Goal: Task Accomplishment & Management: Use online tool/utility

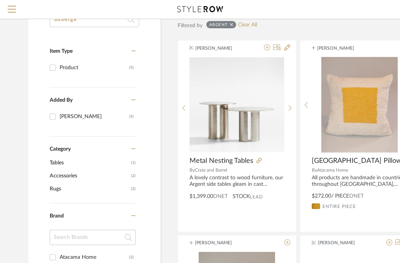
type input "auberge"
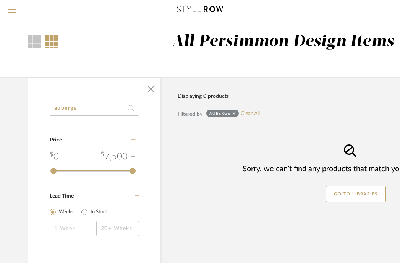
scroll to position [4, 0]
click at [149, 89] on span "button" at bounding box center [151, 89] width 18 height 18
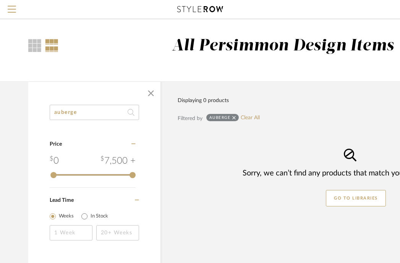
click at [168, 197] on div "Displaying 0 products Sort By Newest Filtered by auberge Clear All Sorry, we ca…" at bounding box center [341, 143] width 362 height 125
click at [149, 92] on span "button" at bounding box center [151, 93] width 18 height 18
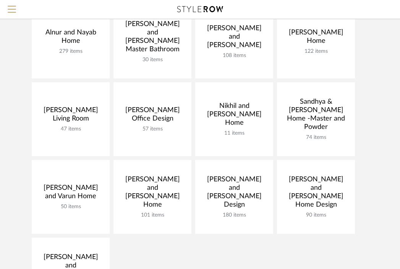
scroll to position [104, 0]
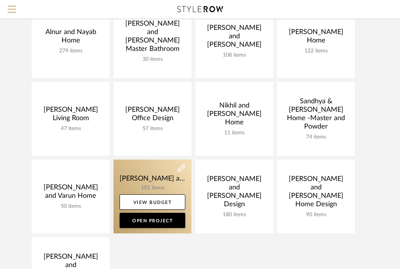
click at [142, 181] on link at bounding box center [152, 196] width 78 height 74
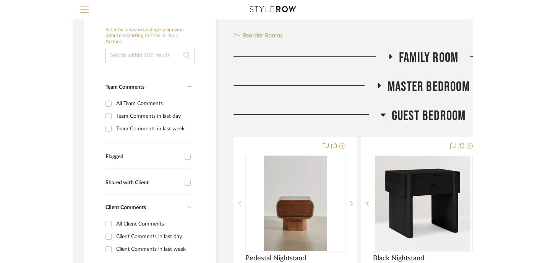
scroll to position [119, 0]
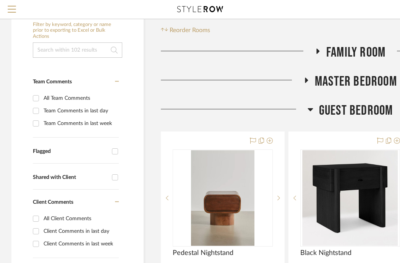
click at [316, 49] on icon at bounding box center [317, 51] width 3 height 5
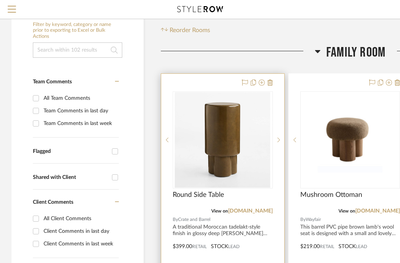
click at [208, 200] on div "Round Side Table" at bounding box center [223, 199] width 100 height 17
click at [278, 141] on icon at bounding box center [278, 140] width 3 height 5
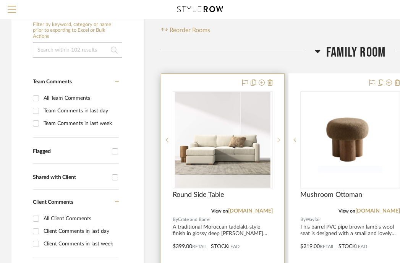
click at [278, 141] on icon at bounding box center [278, 140] width 3 height 5
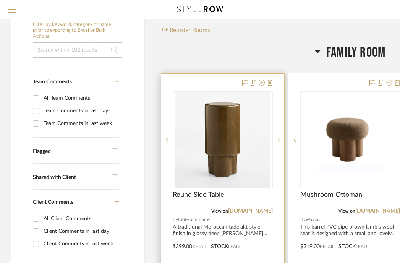
click at [278, 141] on icon at bounding box center [278, 140] width 3 height 5
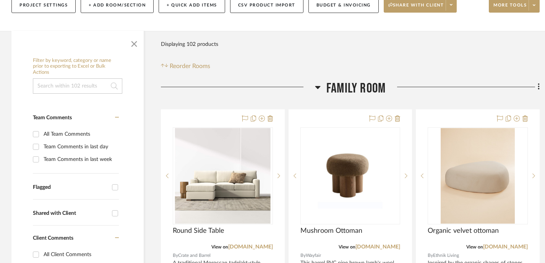
click at [319, 86] on icon at bounding box center [317, 87] width 5 height 3
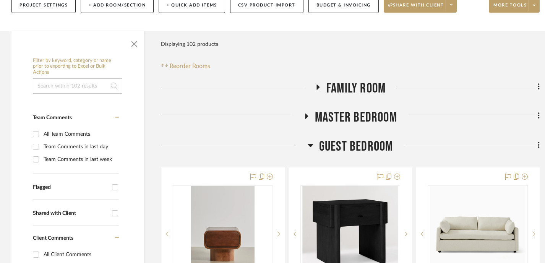
click at [311, 146] on icon at bounding box center [310, 145] width 6 height 9
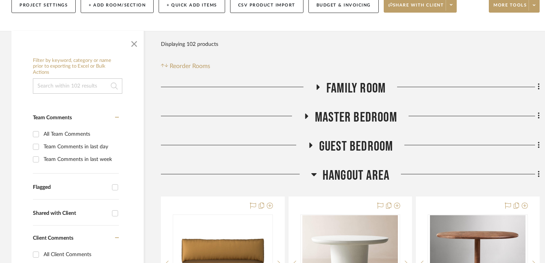
click at [314, 176] on icon at bounding box center [314, 174] width 6 height 9
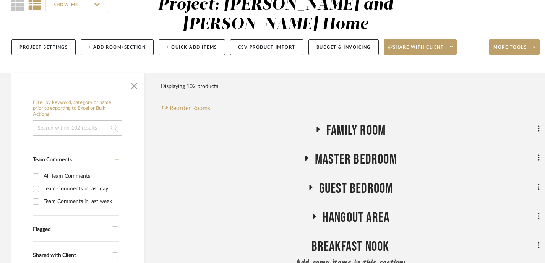
scroll to position [0, 0]
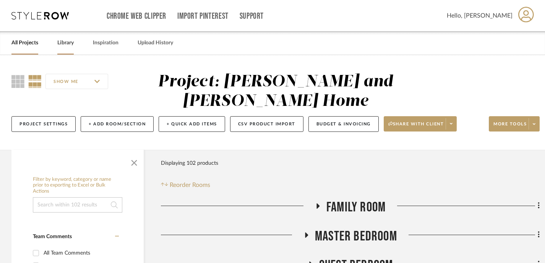
click at [69, 44] on link "Library" at bounding box center [65, 43] width 16 height 10
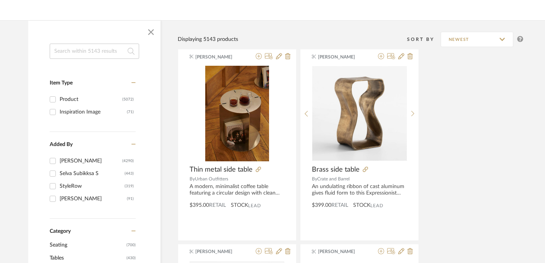
scroll to position [53, 0]
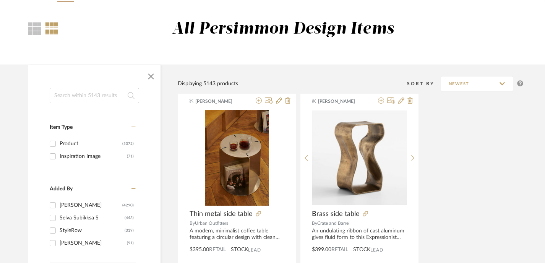
click at [92, 98] on input at bounding box center [94, 95] width 89 height 15
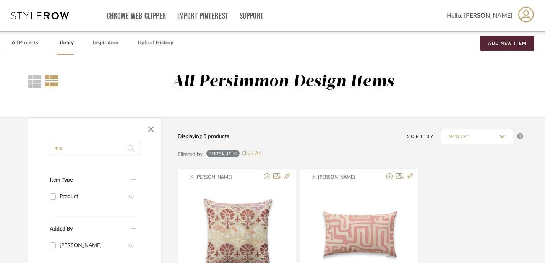
type input "m"
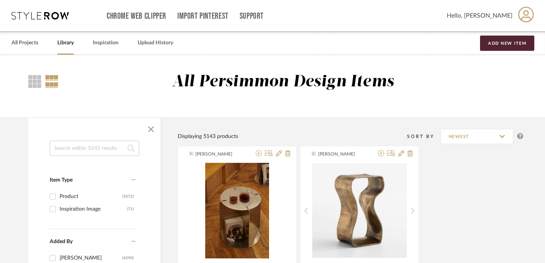
click at [71, 150] on input at bounding box center [94, 148] width 89 height 15
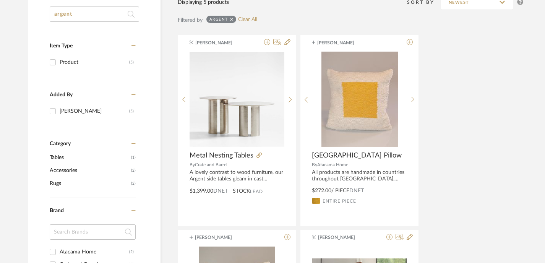
scroll to position [152, 0]
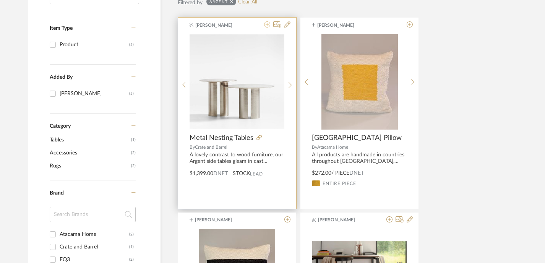
type input "argent"
click at [267, 25] on icon at bounding box center [267, 24] width 6 height 6
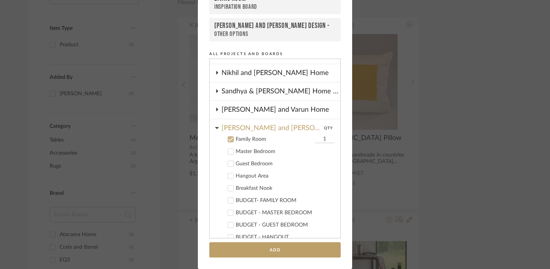
scroll to position [120, 0]
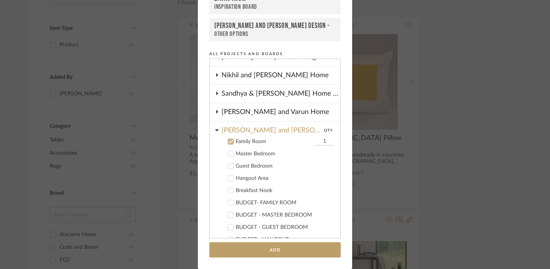
drag, startPoint x: 323, startPoint y: 142, endPoint x: 306, endPoint y: 142, distance: 17.6
click at [306, 142] on label "Family Room 1" at bounding box center [277, 142] width 113 height 8
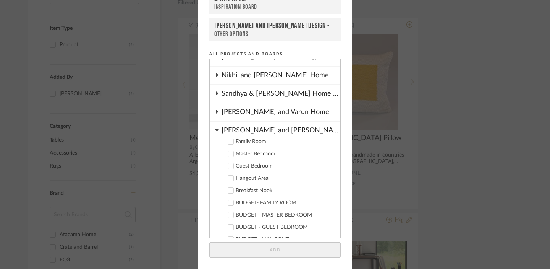
click at [228, 141] on icon at bounding box center [230, 141] width 5 height 5
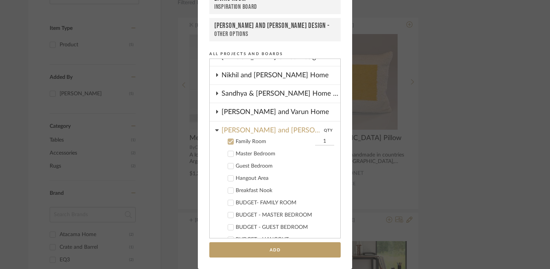
click at [322, 142] on input "1" at bounding box center [324, 142] width 19 height 8
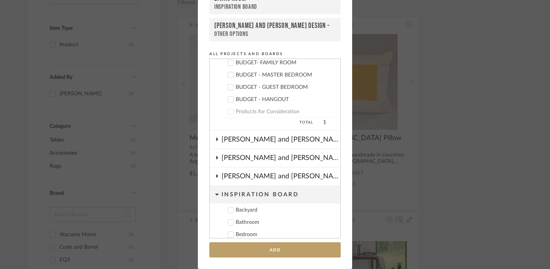
scroll to position [264, 0]
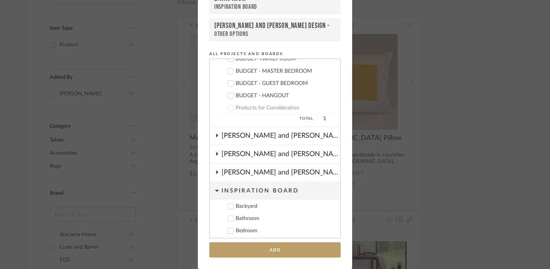
type input "2"
click at [319, 119] on span "1" at bounding box center [324, 118] width 19 height 9
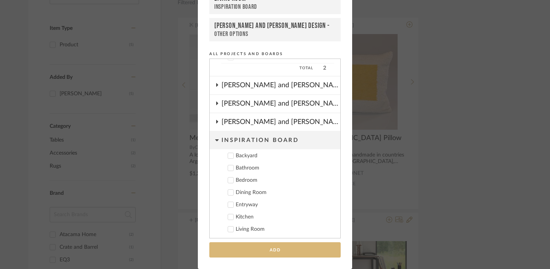
click at [294, 251] on button "Add" at bounding box center [274, 250] width 131 height 16
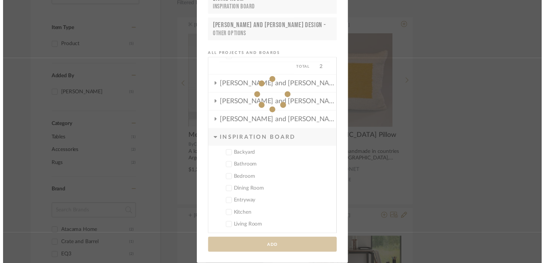
scroll to position [152, 0]
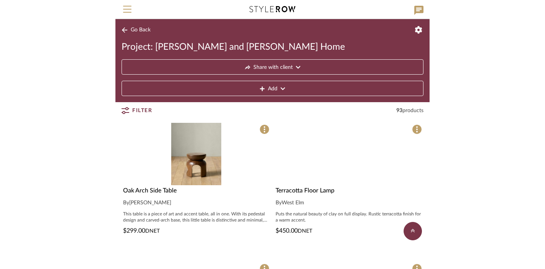
scroll to position [894, 0]
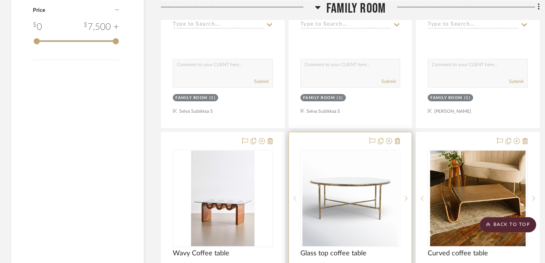
scroll to position [1112, 0]
